Goal: Task Accomplishment & Management: Complete application form

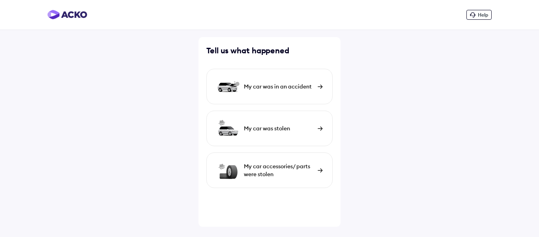
click at [320, 84] on div "My car was in an accident" at bounding box center [269, 87] width 126 height 36
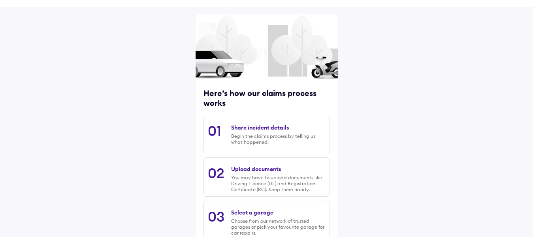
scroll to position [39, 0]
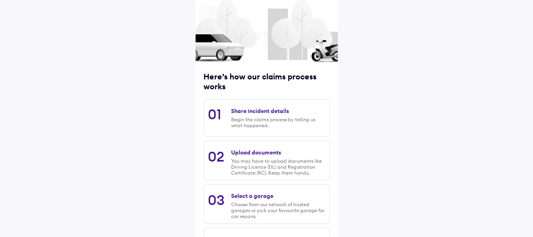
click at [254, 111] on div "Share incident details" at bounding box center [260, 110] width 58 height 7
click at [221, 109] on div "01 Share incident details Begin the claims process by telling us what happened." at bounding box center [266, 118] width 126 height 38
click at [254, 111] on div "Share incident details" at bounding box center [260, 110] width 58 height 7
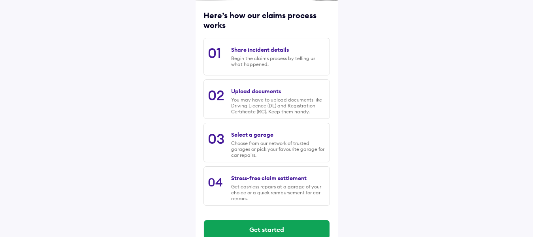
scroll to position [117, 0]
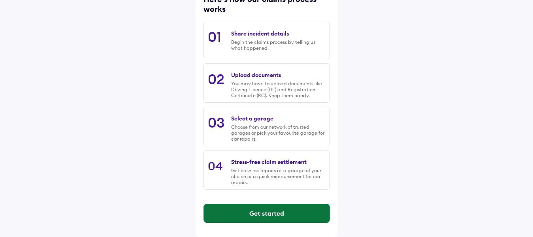
click at [279, 217] on button "Get started" at bounding box center [267, 213] width 126 height 19
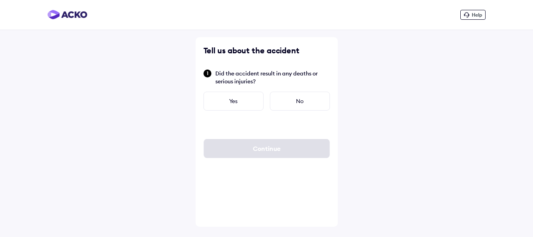
scroll to position [0, 0]
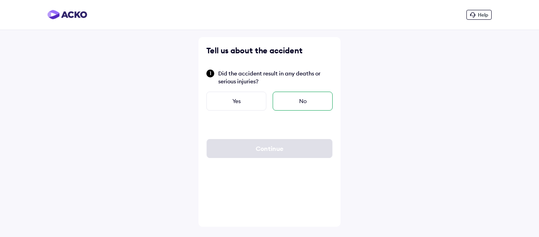
click at [306, 100] on div "No" at bounding box center [303, 101] width 60 height 19
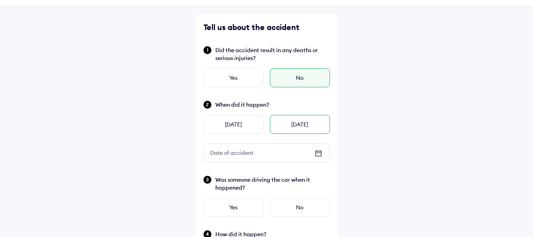
scroll to position [39, 0]
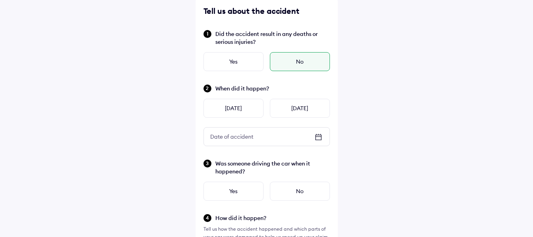
click at [322, 136] on icon at bounding box center [317, 136] width 9 height 9
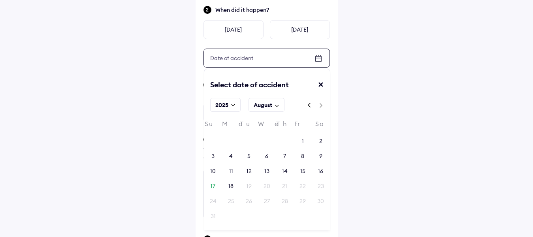
scroll to position [118, 0]
click at [210, 186] on div "17" at bounding box center [212, 186] width 5 height 8
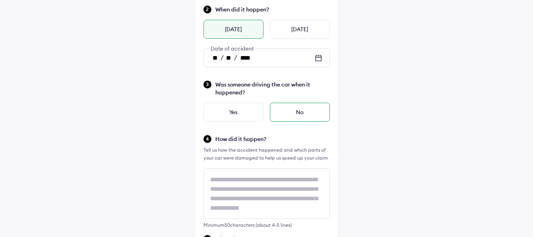
click at [308, 112] on div "No" at bounding box center [300, 112] width 60 height 19
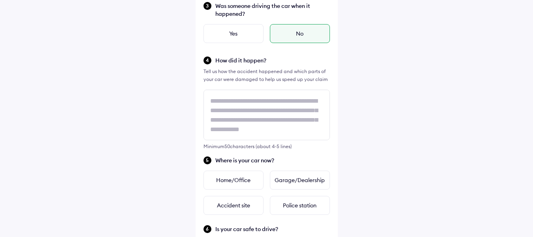
scroll to position [197, 0]
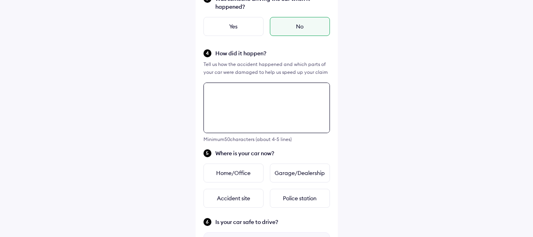
click at [262, 105] on textarea at bounding box center [266, 108] width 126 height 51
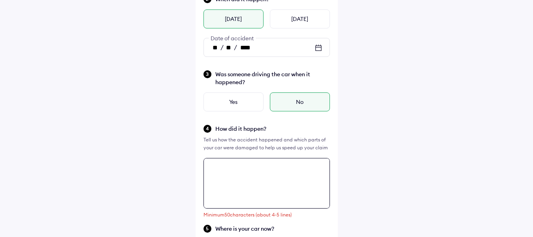
scroll to position [168, 0]
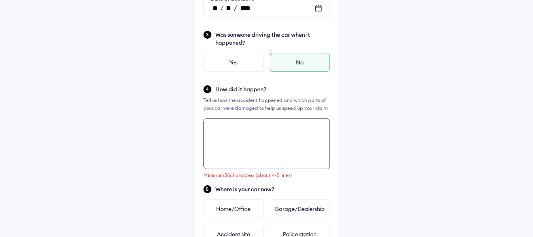
click at [215, 121] on textarea at bounding box center [266, 143] width 126 height 51
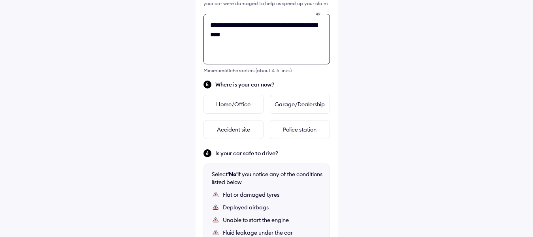
scroll to position [276, 0]
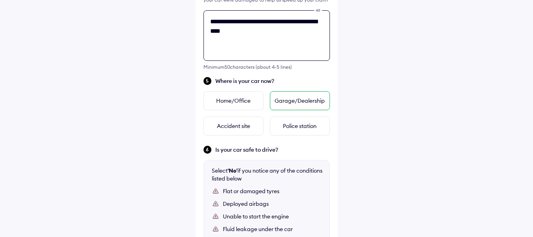
type textarea "**********"
click at [301, 98] on div "Garage/Dealership" at bounding box center [300, 100] width 60 height 19
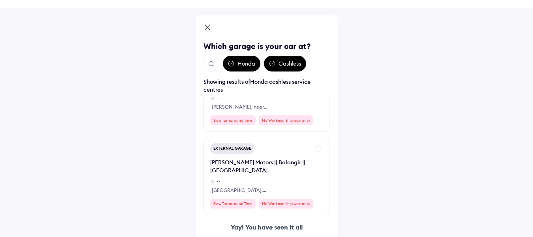
scroll to position [0, 0]
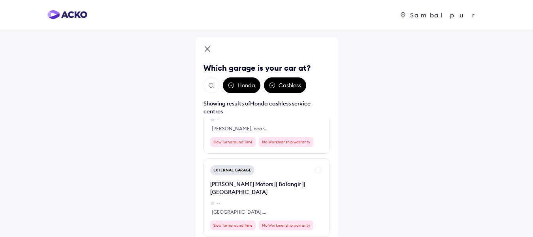
click at [242, 86] on div "Honda" at bounding box center [242, 85] width 38 height 16
click at [274, 86] on icon at bounding box center [272, 85] width 6 height 6
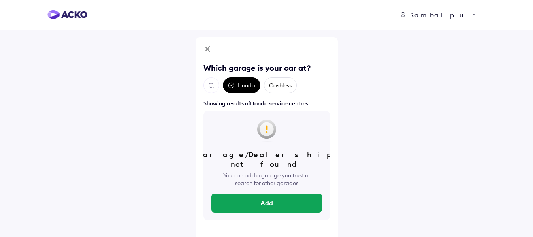
click at [242, 78] on div "Honda" at bounding box center [242, 85] width 38 height 16
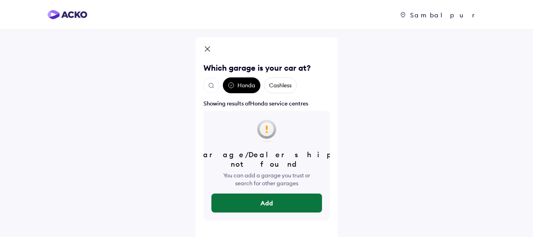
click at [278, 198] on button "Add" at bounding box center [266, 202] width 111 height 19
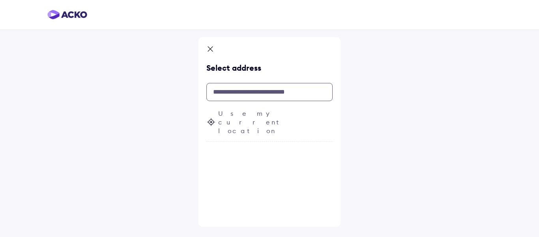
click at [224, 92] on input "text" at bounding box center [269, 92] width 126 height 18
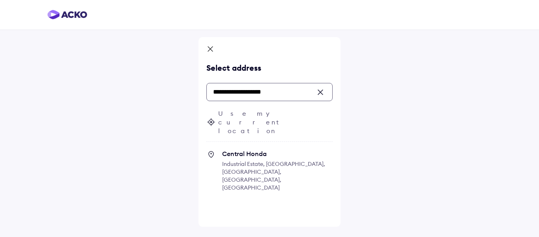
click at [248, 160] on span "Industrial Estate, [GEOGRAPHIC_DATA], [GEOGRAPHIC_DATA], [GEOGRAPHIC_DATA], [GE…" at bounding box center [273, 175] width 103 height 31
type input "**********"
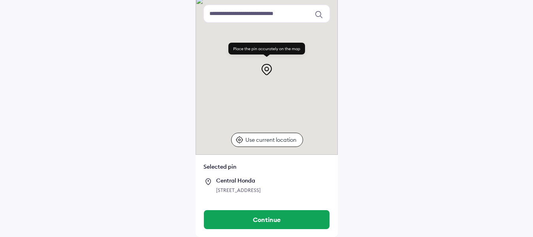
scroll to position [70, 0]
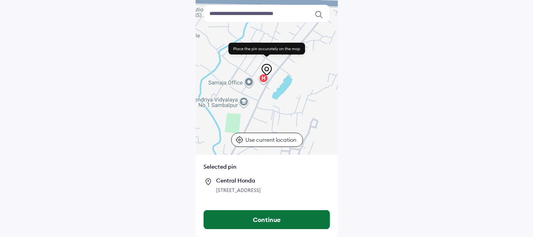
click at [269, 224] on button "Continue" at bounding box center [267, 219] width 126 height 19
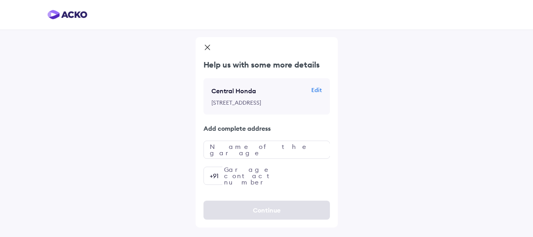
scroll to position [0, 0]
click at [231, 159] on input "text" at bounding box center [266, 150] width 126 height 18
type input "**********"
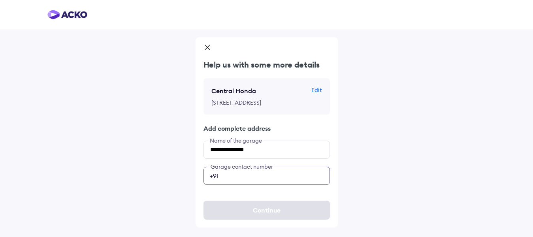
click at [228, 185] on input "number" at bounding box center [266, 176] width 126 height 18
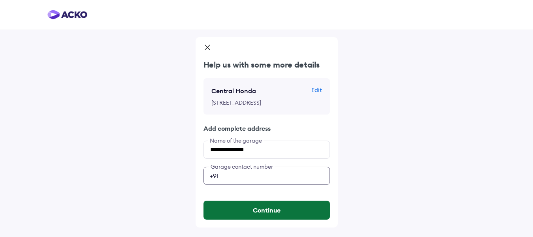
type input "**********"
click at [270, 218] on button "Continue" at bounding box center [266, 210] width 126 height 19
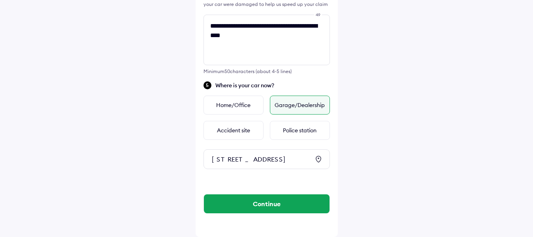
scroll to position [286, 0]
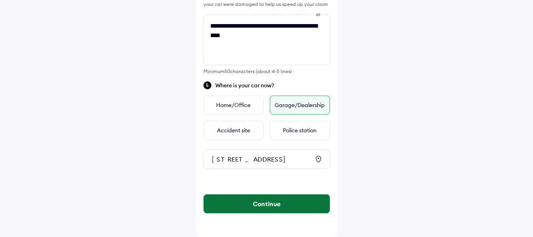
click at [262, 203] on button "Continue" at bounding box center [267, 203] width 126 height 19
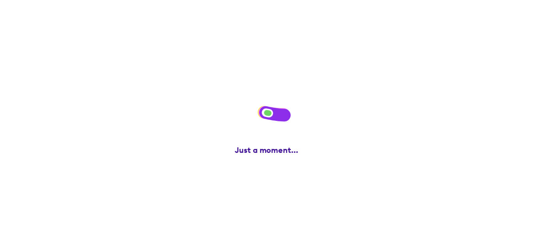
scroll to position [0, 0]
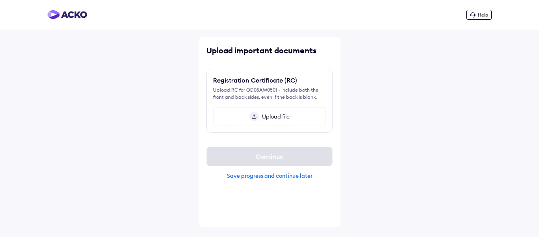
click at [269, 119] on span "Upload file" at bounding box center [274, 116] width 31 height 7
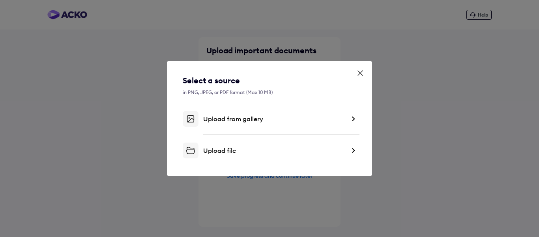
click at [362, 75] on icon at bounding box center [361, 73] width 8 height 8
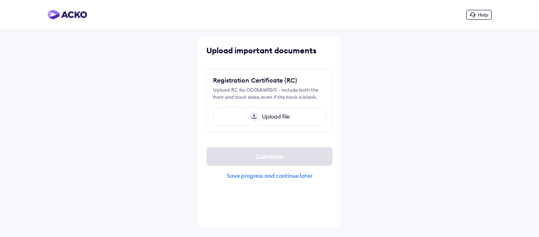
click at [273, 121] on div "Upload file" at bounding box center [269, 116] width 113 height 19
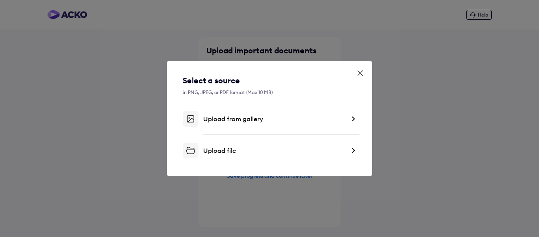
click at [226, 153] on div "Upload file" at bounding box center [274, 150] width 142 height 8
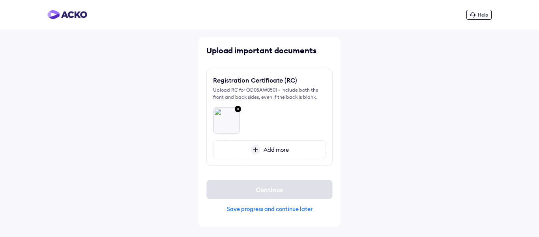
click at [239, 109] on img at bounding box center [237, 109] width 9 height 10
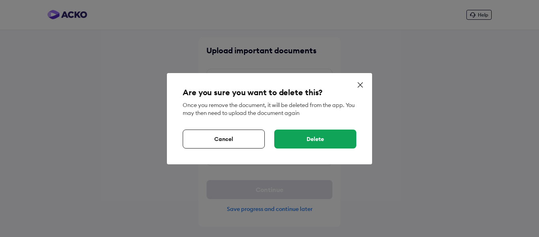
drag, startPoint x: 323, startPoint y: 146, endPoint x: 333, endPoint y: 161, distance: 17.3
click at [324, 146] on div "Delete" at bounding box center [315, 138] width 82 height 19
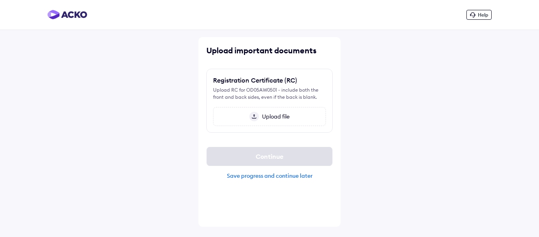
click at [280, 116] on span "Upload file" at bounding box center [274, 116] width 31 height 7
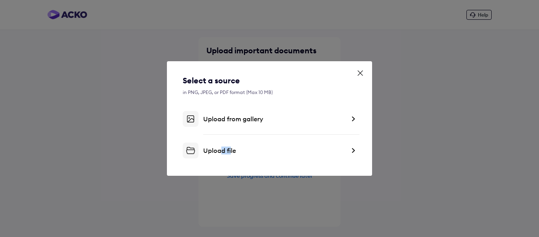
drag, startPoint x: 223, startPoint y: 147, endPoint x: 232, endPoint y: 153, distance: 10.8
click at [231, 153] on div "Upload file" at bounding box center [274, 150] width 142 height 8
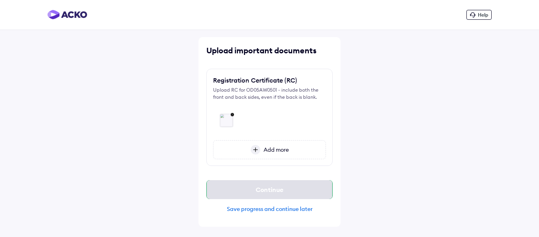
click at [279, 189] on div "Continue" at bounding box center [269, 189] width 126 height 19
click at [302, 207] on div "Save progress and continue later" at bounding box center [269, 208] width 126 height 7
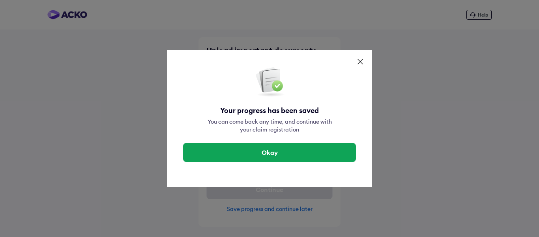
click at [364, 62] on icon at bounding box center [361, 62] width 8 height 8
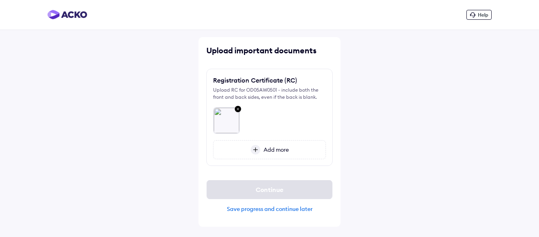
click at [301, 152] on div "Add more" at bounding box center [269, 149] width 113 height 19
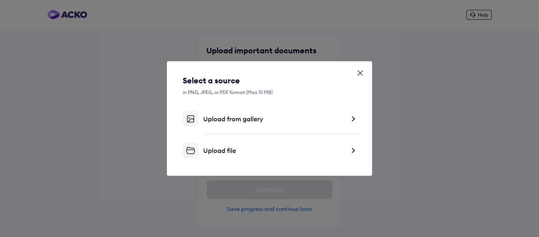
click at [358, 70] on icon at bounding box center [361, 73] width 8 height 8
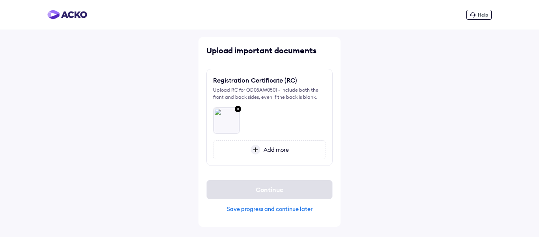
click at [275, 152] on span "Add more" at bounding box center [275, 149] width 28 height 7
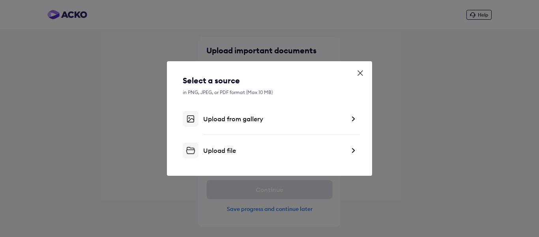
click at [232, 116] on div "Upload from gallery" at bounding box center [274, 119] width 142 height 8
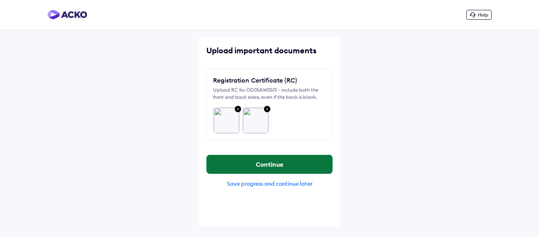
click at [294, 163] on button "Continue" at bounding box center [270, 164] width 126 height 19
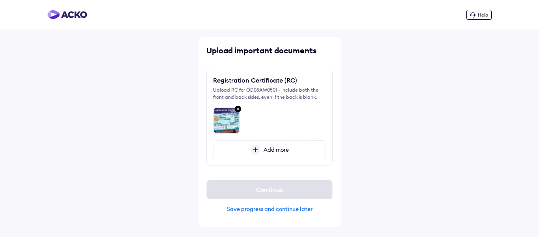
click at [272, 146] on span "Add more" at bounding box center [275, 149] width 28 height 7
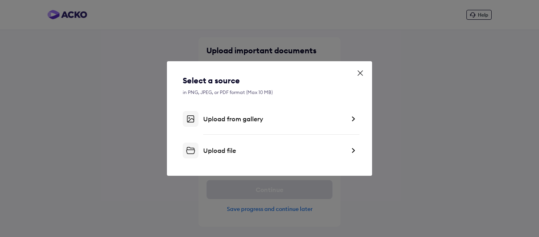
click at [236, 123] on div "Upload from gallery" at bounding box center [270, 119] width 174 height 16
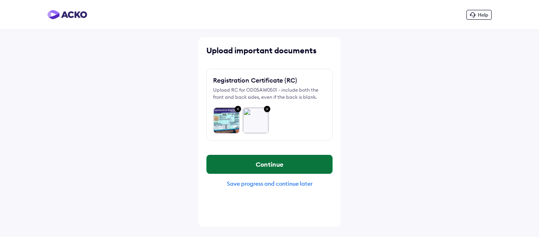
click at [279, 160] on button "Continue" at bounding box center [270, 164] width 126 height 19
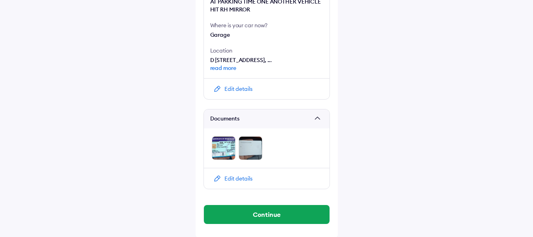
scroll to position [298, 0]
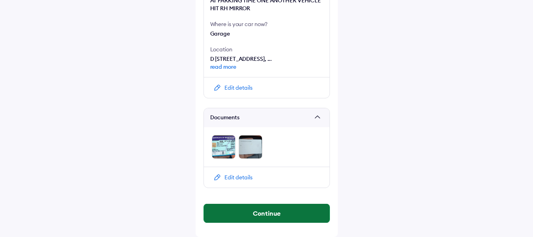
click at [263, 214] on button "Continue" at bounding box center [267, 213] width 126 height 19
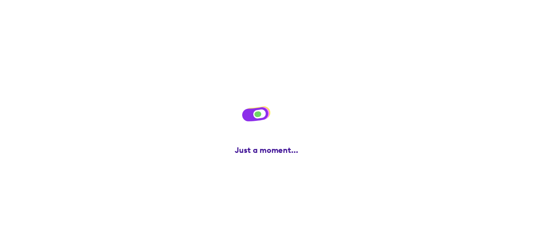
scroll to position [0, 0]
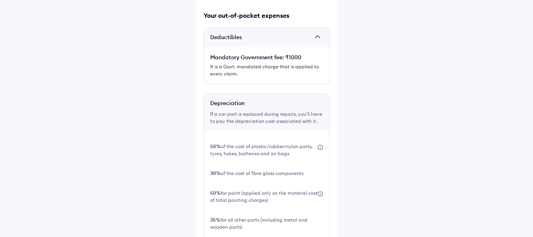
scroll to position [197, 0]
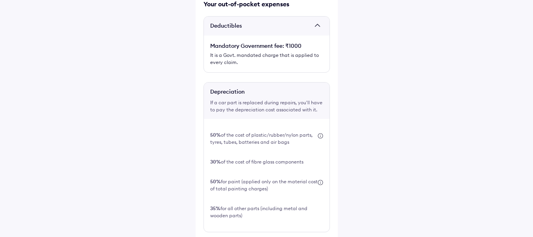
click at [207, 184] on div "This is super important! Before you file this claim, check the expenses you'll …" at bounding box center [266, 67] width 142 height 454
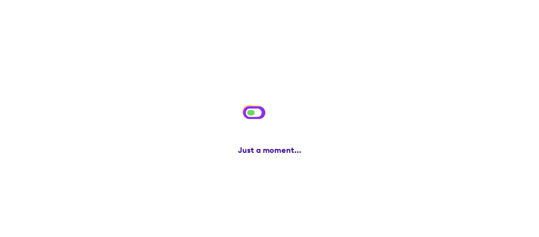
scroll to position [0, 0]
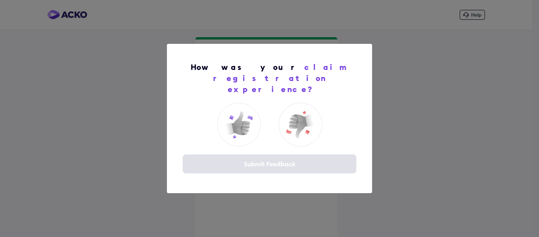
click at [266, 156] on div "Submit Feedback" at bounding box center [270, 163] width 174 height 19
drag, startPoint x: 297, startPoint y: 148, endPoint x: 277, endPoint y: 149, distance: 20.1
click at [297, 148] on div "How was your claim registration experience? Submit Feedback" at bounding box center [269, 118] width 205 height 149
click at [248, 124] on img at bounding box center [239, 125] width 32 height 32
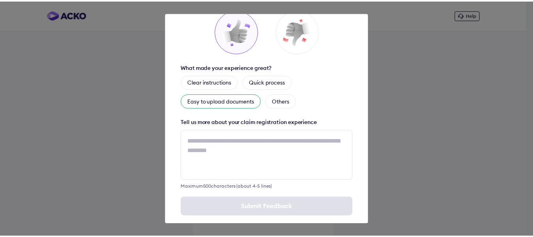
scroll to position [63, 0]
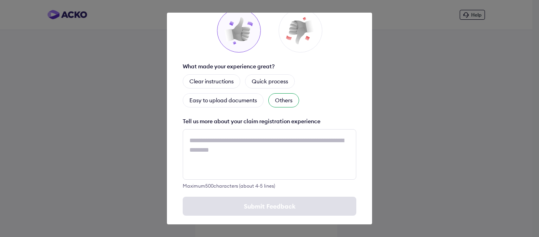
click at [290, 93] on div "Others" at bounding box center [283, 100] width 31 height 14
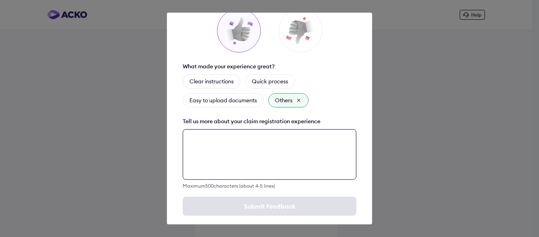
click at [251, 140] on textarea at bounding box center [270, 154] width 174 height 51
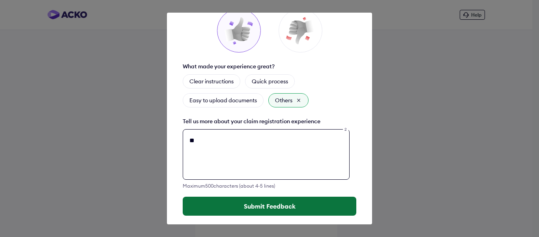
type textarea "**"
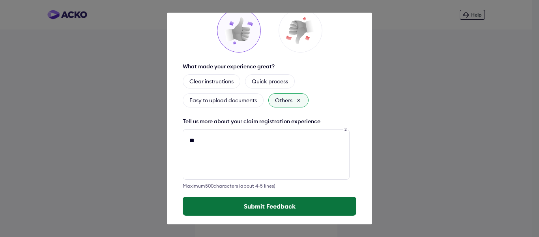
click at [272, 198] on button "Submit Feedback" at bounding box center [270, 206] width 174 height 19
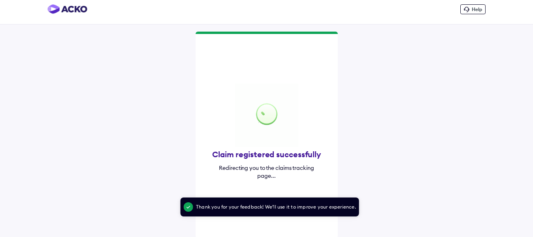
scroll to position [8, 0]
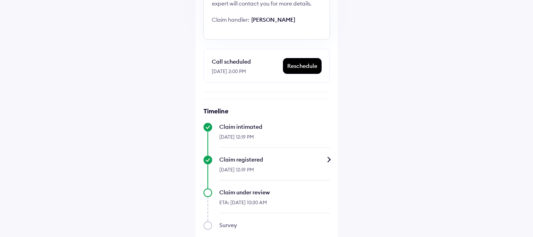
scroll to position [9, 0]
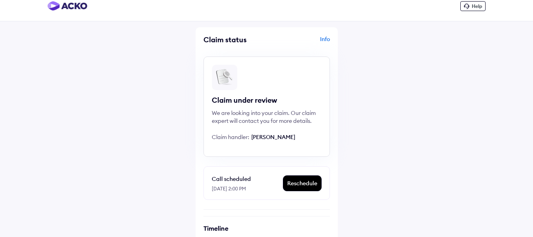
click at [321, 39] on div "Info" at bounding box center [298, 42] width 61 height 15
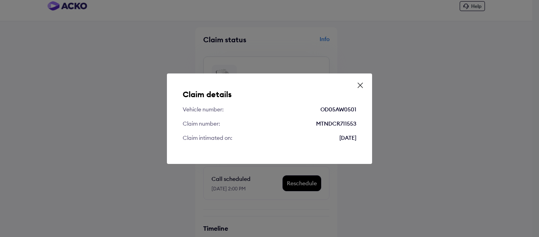
click at [360, 88] on icon at bounding box center [361, 85] width 8 height 8
